Goal: Navigation & Orientation: Find specific page/section

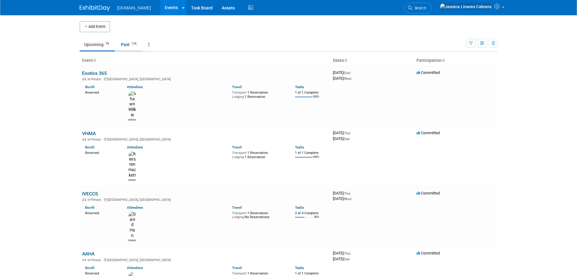
click at [123, 45] on link "Past 114" at bounding box center [129, 45] width 26 height 12
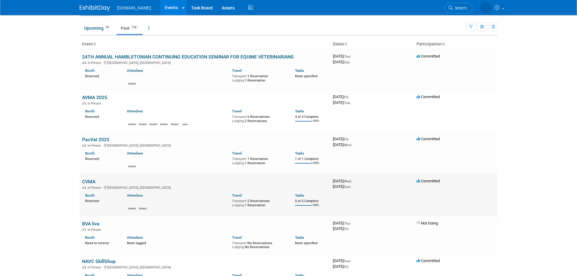
scroll to position [30, 0]
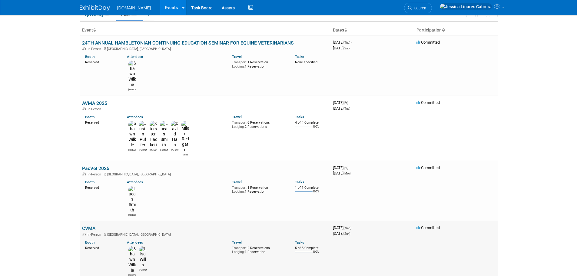
click at [90, 225] on link "CVMA" at bounding box center [88, 228] width 13 height 6
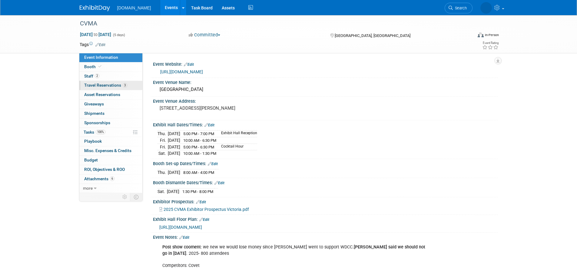
drag, startPoint x: 93, startPoint y: 84, endPoint x: 98, endPoint y: 84, distance: 4.6
click at [93, 84] on span "Travel Reservations 3" at bounding box center [105, 85] width 43 height 5
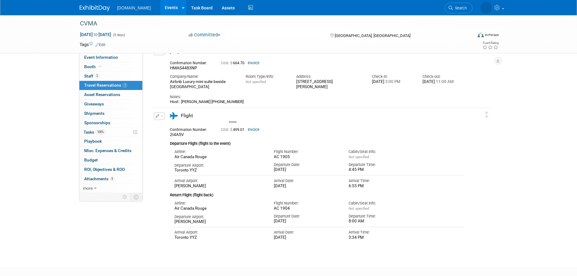
scroll to position [91, 0]
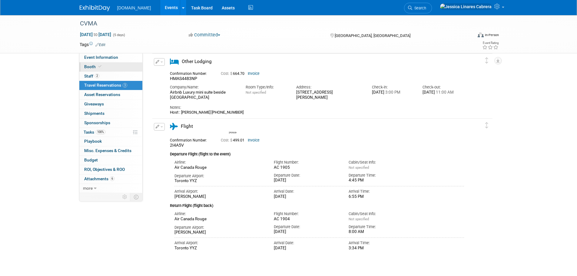
click at [93, 71] on link "Booth" at bounding box center [110, 66] width 63 height 9
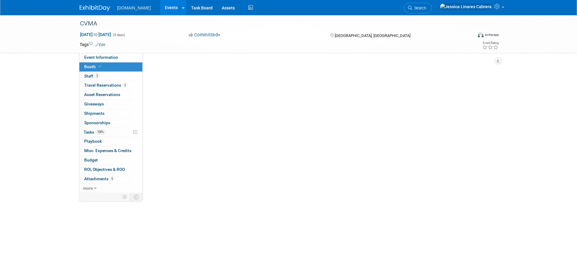
scroll to position [0, 0]
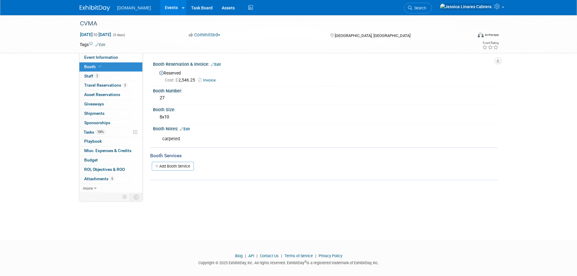
click at [212, 79] on link "Invoice" at bounding box center [208, 80] width 20 height 5
click at [100, 74] on link "2 Staff 2" at bounding box center [110, 76] width 63 height 9
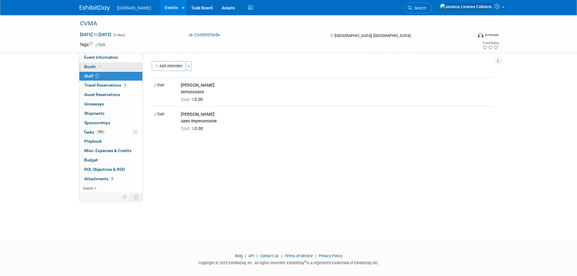
click at [112, 66] on link "Booth" at bounding box center [110, 66] width 63 height 9
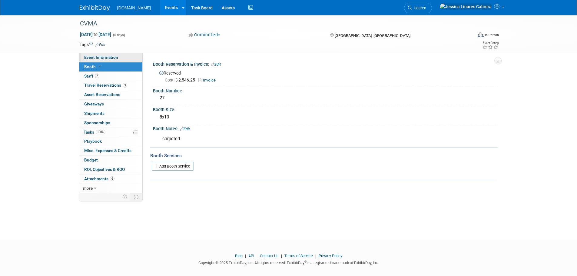
click at [118, 54] on link "Event Information" at bounding box center [110, 57] width 63 height 9
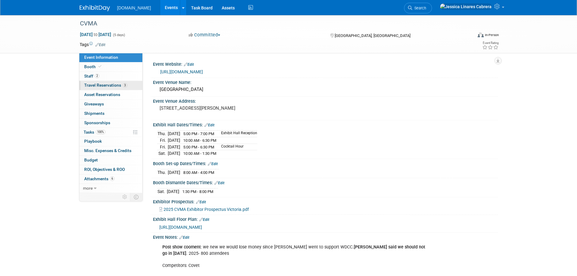
click at [115, 84] on span "Travel Reservations 3" at bounding box center [105, 85] width 43 height 5
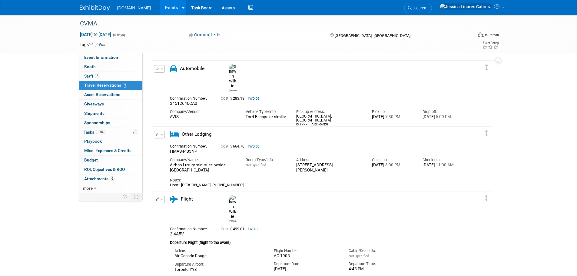
scroll to position [14, 0]
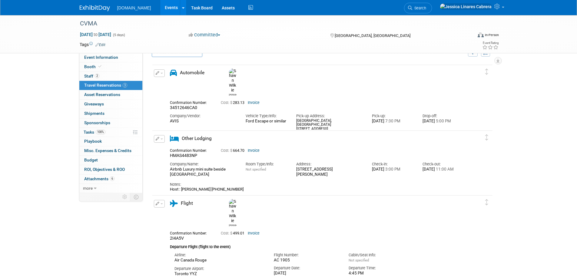
click at [254, 149] on link "Invoice" at bounding box center [254, 150] width 12 height 4
